Goal: Information Seeking & Learning: Stay updated

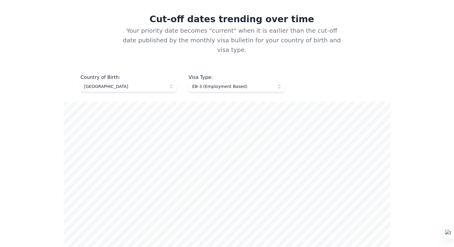
scroll to position [219, 0]
click at [170, 81] on button "[GEOGRAPHIC_DATA]" at bounding box center [128, 86] width 96 height 11
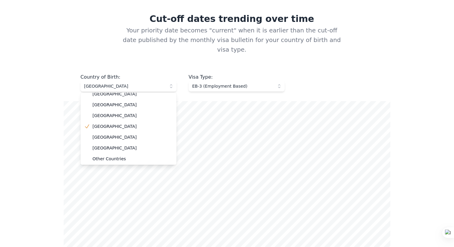
scroll to position [17, 0]
click at [122, 155] on span "Other Countries" at bounding box center [131, 158] width 79 height 6
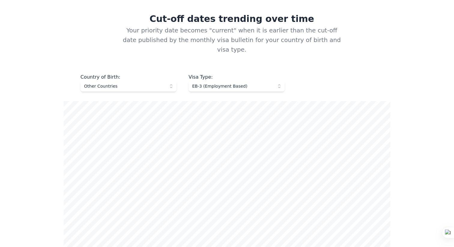
click at [278, 81] on button "EB-3 (Employment Based)" at bounding box center [236, 86] width 96 height 11
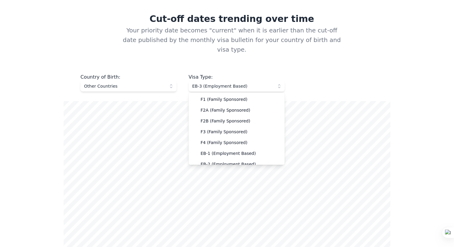
scroll to position [16, 0]
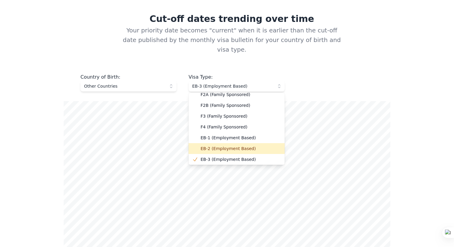
click at [229, 145] on span "EB-2 (Employment Based)" at bounding box center [239, 148] width 79 height 6
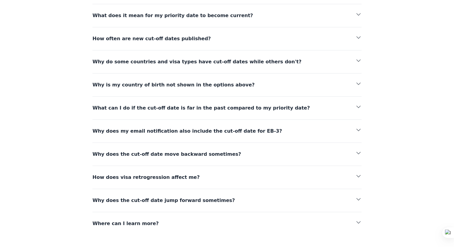
scroll to position [811, 0]
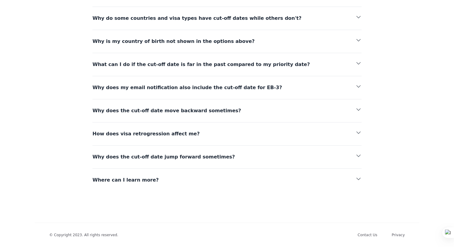
click at [359, 131] on icon "button" at bounding box center [358, 132] width 4 height 2
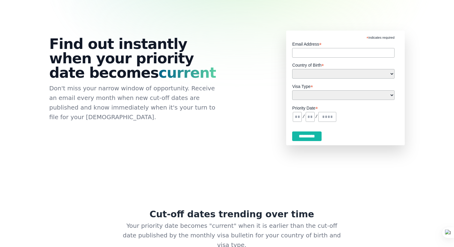
scroll to position [0, 0]
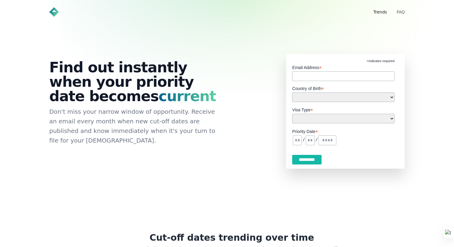
click at [378, 13] on link "Trends" at bounding box center [380, 12] width 14 height 5
